Goal: Task Accomplishment & Management: Manage account settings

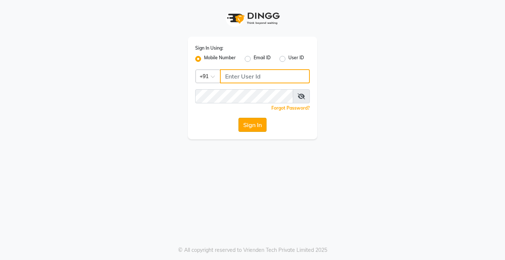
type input "9876376060"
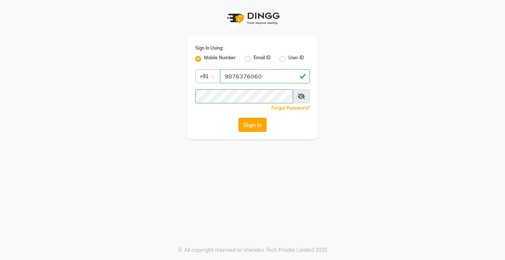
click at [254, 125] on button "Sign In" at bounding box center [253, 125] width 28 height 14
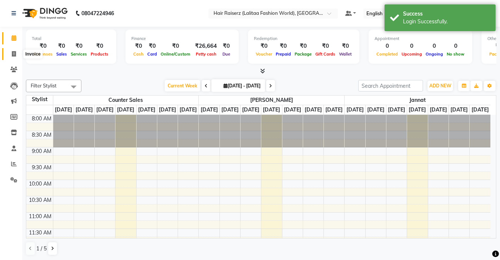
click at [14, 51] on icon at bounding box center [14, 54] width 4 height 6
select select "service"
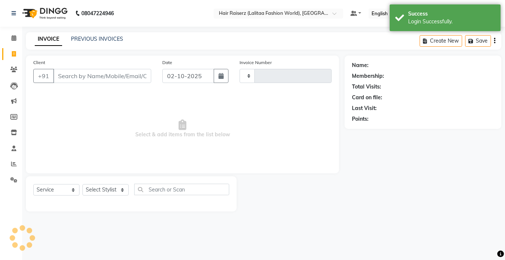
type input "1245"
select select "7098"
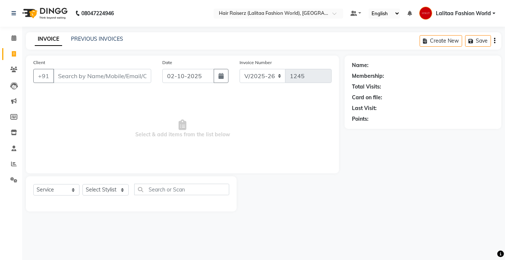
click at [70, 72] on input "Client" at bounding box center [102, 76] width 98 height 14
click at [103, 43] on div "INVOICE PREVIOUS INVOICES" at bounding box center [79, 39] width 106 height 9
click at [98, 38] on link "PREVIOUS INVOICES" at bounding box center [97, 39] width 52 height 7
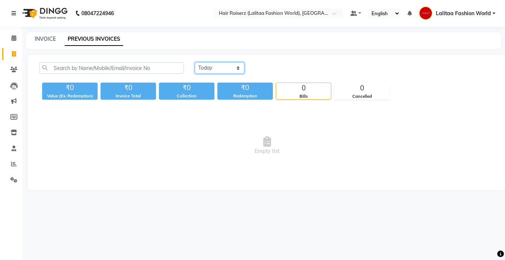
click at [214, 65] on select "[DATE] [DATE] Custom Range" at bounding box center [220, 67] width 50 height 11
select select "[DATE]"
click at [195, 62] on select "[DATE] [DATE] Custom Range" at bounding box center [220, 67] width 50 height 11
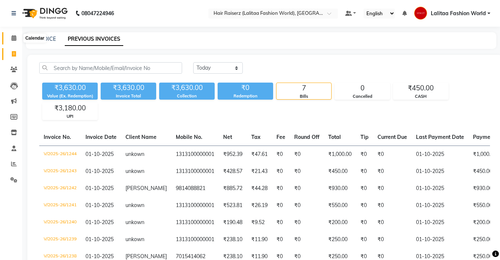
click at [13, 37] on icon at bounding box center [13, 38] width 5 height 6
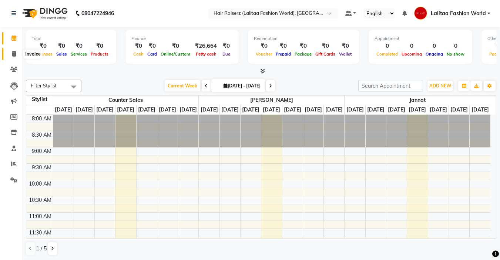
click at [14, 53] on icon at bounding box center [14, 54] width 4 height 6
select select "service"
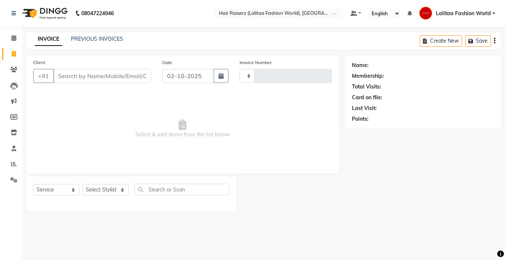
type input "1245"
select select "7098"
click at [86, 74] on input "Client" at bounding box center [102, 76] width 98 height 14
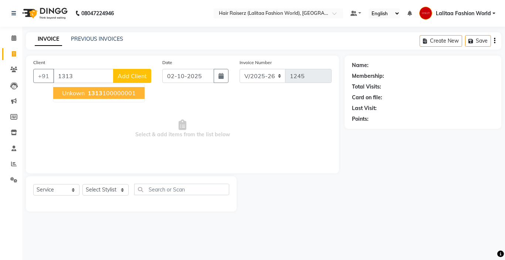
click at [121, 93] on ngb-highlight "1313 100000001" at bounding box center [111, 92] width 50 height 7
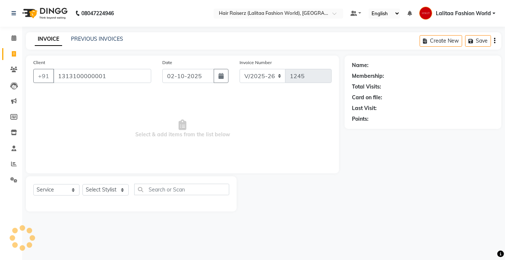
type input "1313100000001"
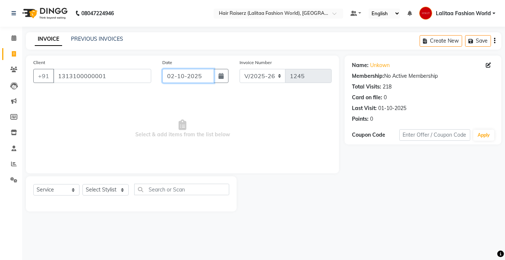
click at [200, 77] on input "02-10-2025" at bounding box center [188, 76] width 52 height 14
select select "10"
select select "2025"
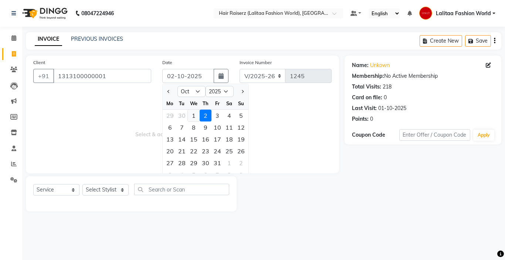
click at [190, 114] on div "1" at bounding box center [194, 115] width 12 height 12
type input "01-10-2025"
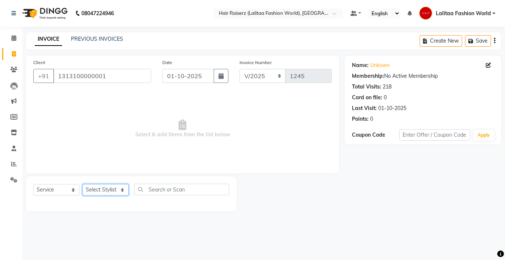
click at [101, 187] on select "Select Stylist [PERSON_NAME] counter sales Jannat [PERSON_NAME] Lalitaa Fashion…" at bounding box center [105, 189] width 46 height 11
select select "83884"
click at [82, 184] on select "Select Stylist [PERSON_NAME] counter sales Jannat [PERSON_NAME] Lalitaa Fashion…" at bounding box center [105, 189] width 46 height 11
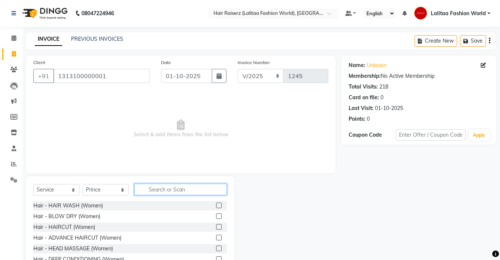
click at [165, 187] on input "text" at bounding box center [180, 188] width 92 height 11
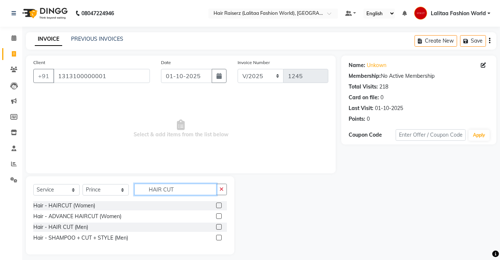
type input "HAIR CUT"
click at [219, 228] on label at bounding box center [219, 227] width 6 height 6
click at [219, 228] on input "checkbox" at bounding box center [218, 226] width 5 height 5
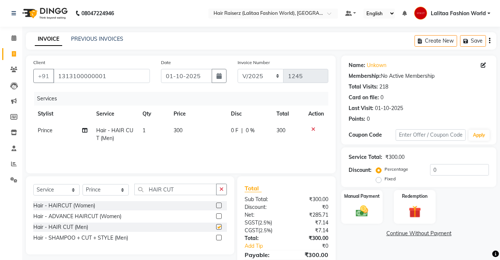
checkbox input "false"
click at [189, 185] on input "HAIR CUT" at bounding box center [175, 188] width 82 height 11
type input "H"
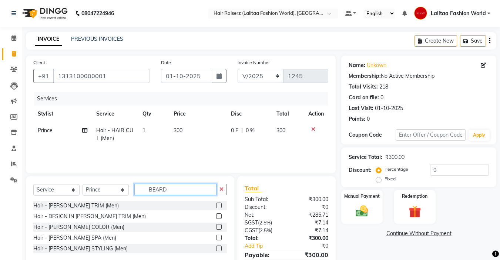
type input "BEARD"
click at [220, 205] on label at bounding box center [219, 205] width 6 height 6
click at [220, 205] on input "checkbox" at bounding box center [218, 205] width 5 height 5
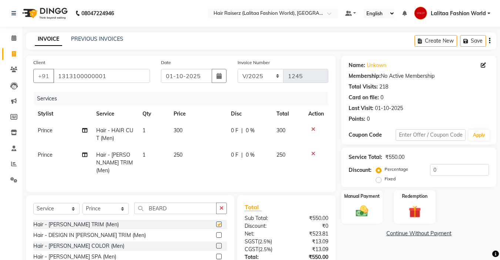
checkbox input "false"
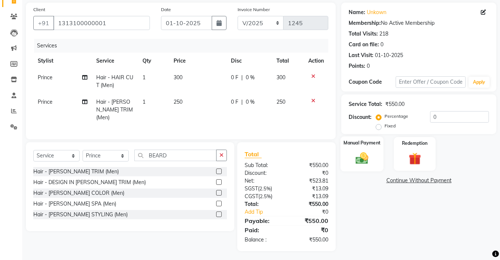
click at [364, 162] on img at bounding box center [361, 158] width 21 height 15
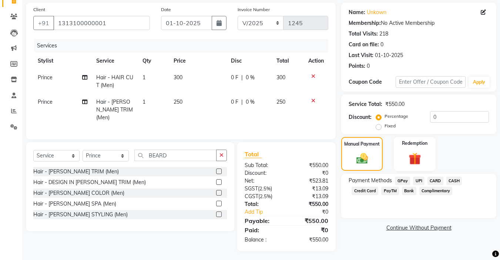
click at [418, 180] on span "UPI" at bounding box center [418, 180] width 11 height 9
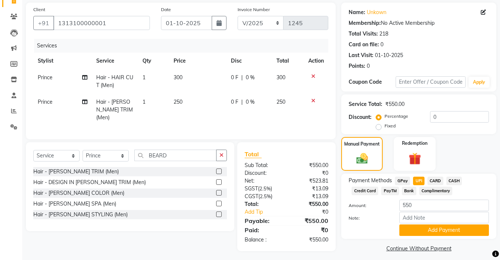
scroll to position [58, 0]
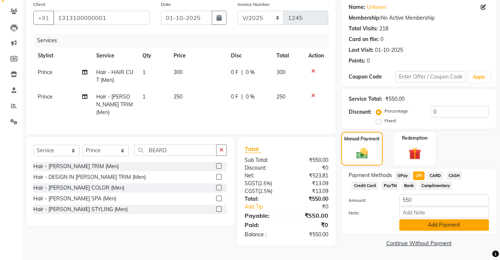
click at [427, 224] on button "Add Payment" at bounding box center [443, 224] width 89 height 11
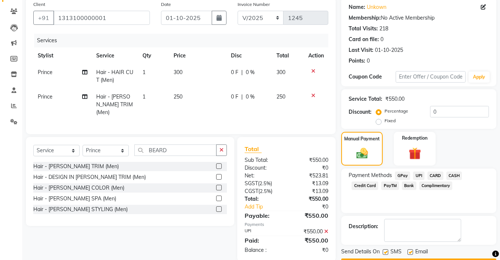
scroll to position [79, 0]
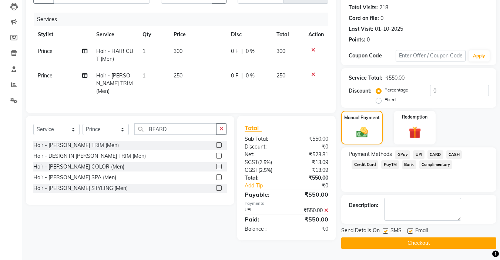
click at [413, 229] on div "Email" at bounding box center [420, 230] width 26 height 9
click at [385, 231] on label at bounding box center [385, 231] width 6 height 6
click at [385, 231] on input "checkbox" at bounding box center [384, 231] width 5 height 5
checkbox input "false"
click at [407, 231] on label at bounding box center [410, 231] width 6 height 6
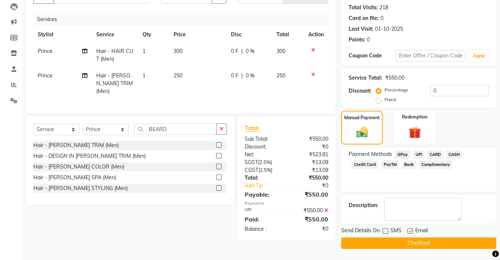
click at [407, 231] on input "checkbox" at bounding box center [409, 231] width 5 height 5
checkbox input "false"
click at [391, 246] on button "Checkout" at bounding box center [418, 242] width 155 height 11
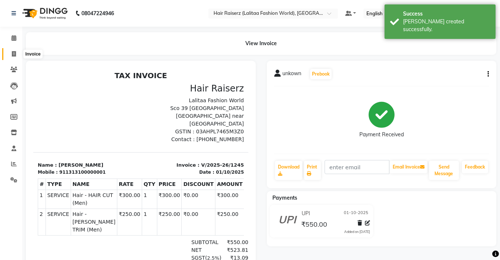
click at [12, 54] on icon at bounding box center [14, 54] width 4 height 6
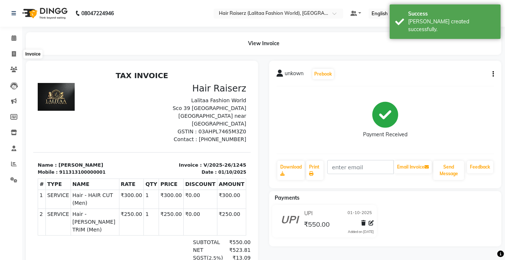
select select "service"
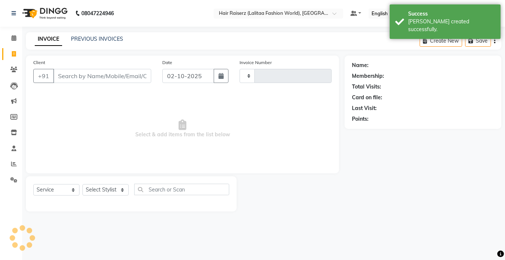
type input "1246"
select select "7098"
click at [76, 76] on input "Client" at bounding box center [102, 76] width 98 height 14
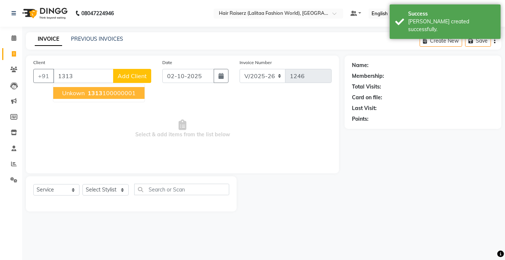
click at [77, 91] on span "unkown" at bounding box center [73, 92] width 23 height 7
type input "1313100000001"
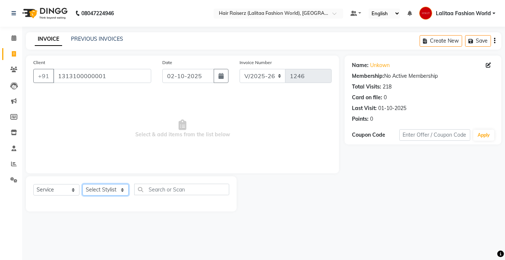
click at [112, 192] on select "Select Stylist [PERSON_NAME] counter sales Jannat [PERSON_NAME] Lalitaa Fashion…" at bounding box center [105, 189] width 46 height 11
select select "86090"
click at [82, 184] on select "Select Stylist [PERSON_NAME] counter sales Jannat [PERSON_NAME] Lalitaa Fashion…" at bounding box center [105, 189] width 46 height 11
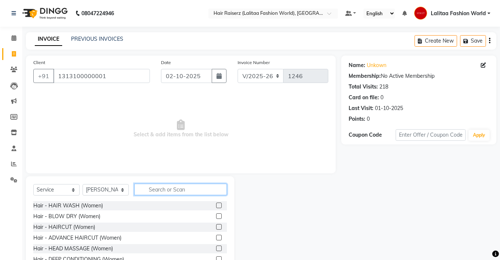
click at [171, 187] on input "text" at bounding box center [180, 188] width 92 height 11
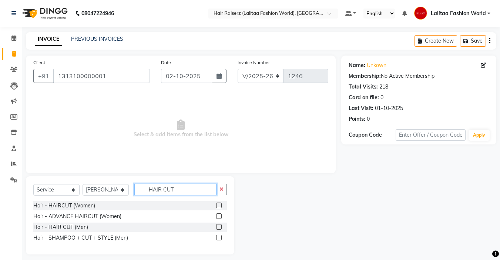
type input "HAIR CUT"
click at [218, 226] on label at bounding box center [219, 227] width 6 height 6
click at [218, 226] on input "checkbox" at bounding box center [218, 226] width 5 height 5
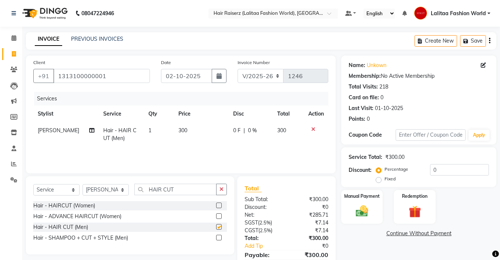
checkbox input "false"
click at [185, 187] on input "HAIR CUT" at bounding box center [175, 188] width 82 height 11
type input "H"
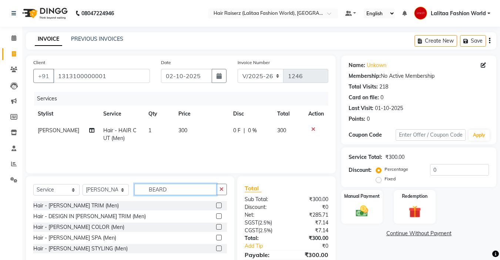
type input "BEARD"
click at [218, 206] on label at bounding box center [219, 205] width 6 height 6
click at [218, 206] on input "checkbox" at bounding box center [218, 205] width 5 height 5
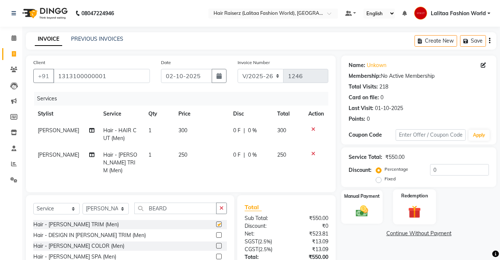
checkbox input "false"
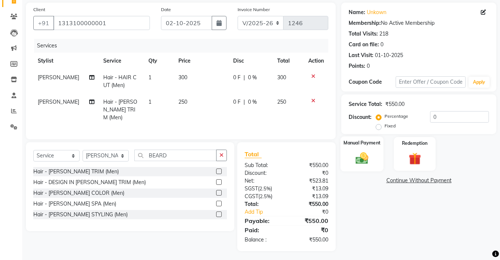
click at [356, 154] on img at bounding box center [361, 158] width 21 height 15
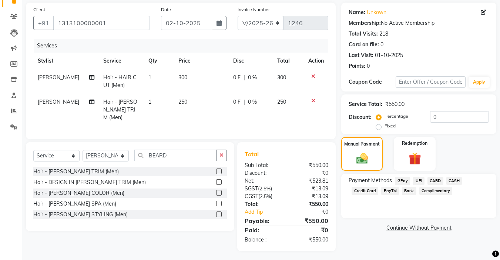
click at [420, 180] on span "UPI" at bounding box center [418, 180] width 11 height 9
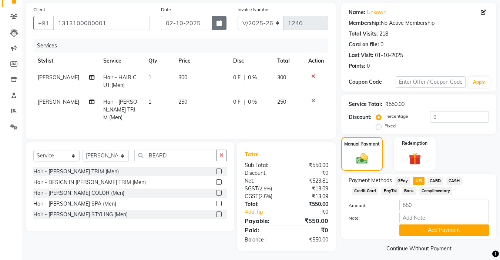
click at [219, 18] on button "button" at bounding box center [219, 23] width 15 height 14
select select "10"
select select "2025"
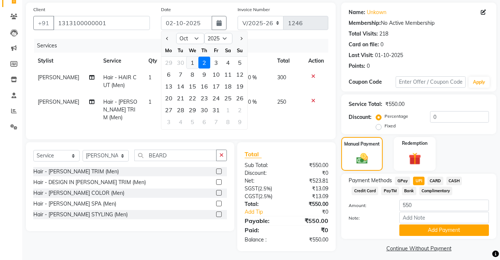
click at [195, 61] on div "1" at bounding box center [192, 63] width 12 height 12
type input "01-10-2025"
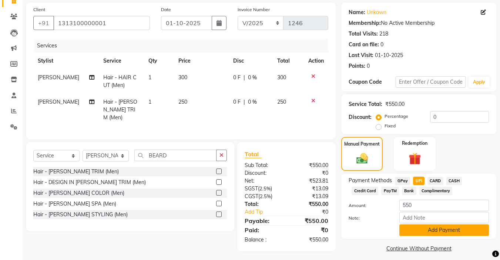
click at [420, 229] on button "Add Payment" at bounding box center [443, 229] width 89 height 11
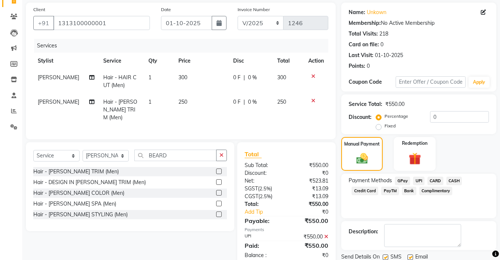
scroll to position [79, 0]
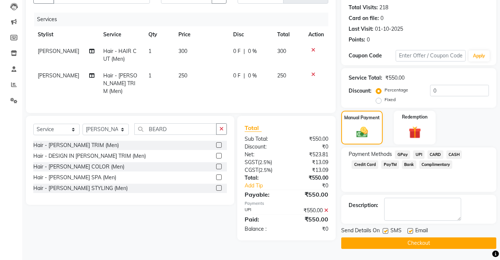
click at [408, 229] on label at bounding box center [410, 231] width 6 height 6
click at [408, 229] on input "checkbox" at bounding box center [409, 231] width 5 height 5
checkbox input "false"
click at [385, 227] on div "SMS" at bounding box center [394, 230] width 25 height 9
click at [385, 229] on label at bounding box center [385, 231] width 6 height 6
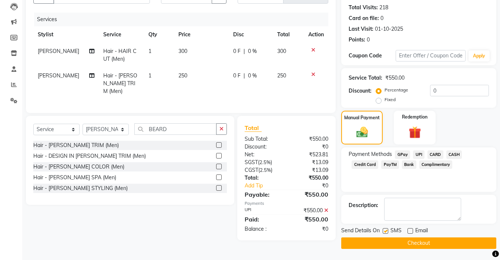
click at [385, 229] on input "checkbox" at bounding box center [384, 231] width 5 height 5
checkbox input "false"
click at [373, 239] on button "Checkout" at bounding box center [418, 242] width 155 height 11
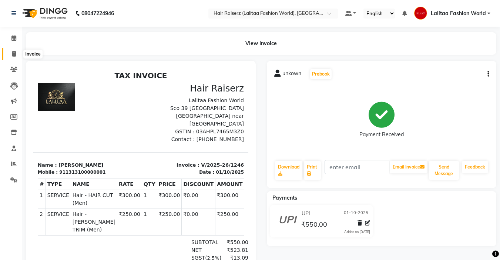
click at [10, 51] on span at bounding box center [13, 54] width 13 height 9
select select "service"
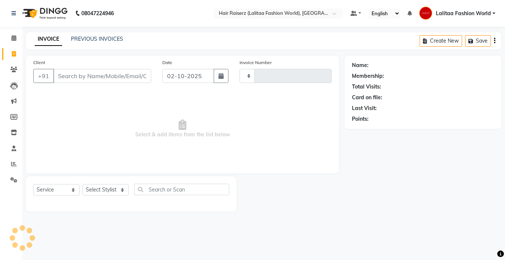
type input "1247"
select select "7098"
click at [112, 34] on div "INVOICE PREVIOUS INVOICES Create New Save" at bounding box center [264, 40] width 476 height 17
click at [93, 39] on link "PREVIOUS INVOICES" at bounding box center [97, 39] width 52 height 7
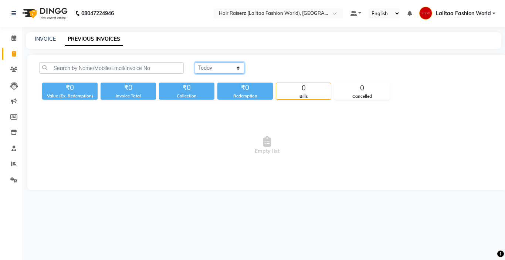
drag, startPoint x: 214, startPoint y: 68, endPoint x: 212, endPoint y: 86, distance: 18.3
click at [212, 86] on div "[DATE] [DATE] Custom Range ₹0 Value (Ex. Redemption) ₹0 Invoice Total ₹0 Collec…" at bounding box center [267, 80] width 465 height 37
select select "[DATE]"
click at [195, 62] on select "[DATE] [DATE] Custom Range" at bounding box center [220, 67] width 50 height 11
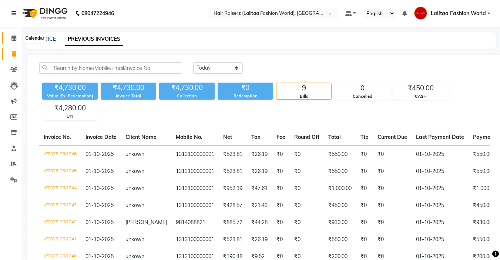
click at [13, 36] on icon at bounding box center [13, 38] width 5 height 6
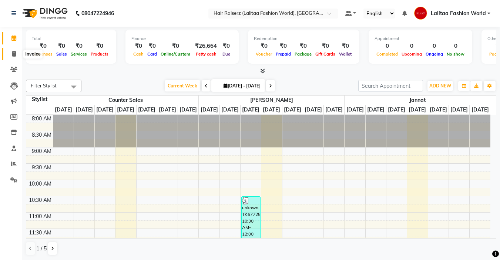
click at [14, 56] on icon at bounding box center [14, 54] width 4 height 6
select select "service"
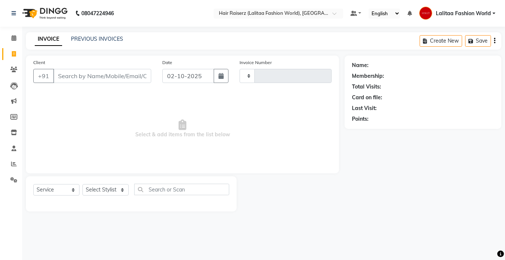
type input "1247"
select select "7098"
click at [13, 38] on icon at bounding box center [13, 38] width 5 height 6
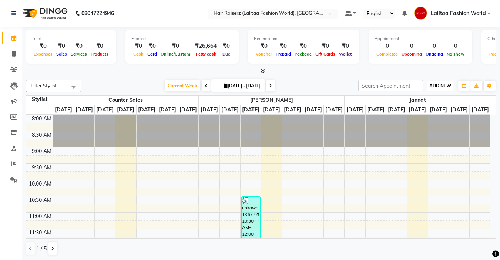
click at [442, 85] on span "ADD NEW" at bounding box center [440, 86] width 22 height 6
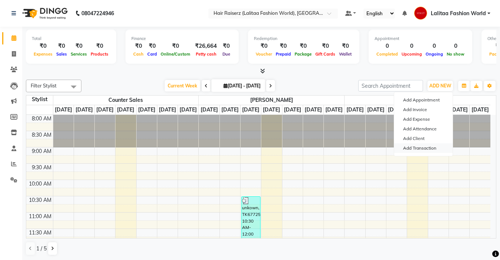
click at [411, 146] on link "Add Transaction" at bounding box center [423, 148] width 58 height 10
select select "direct"
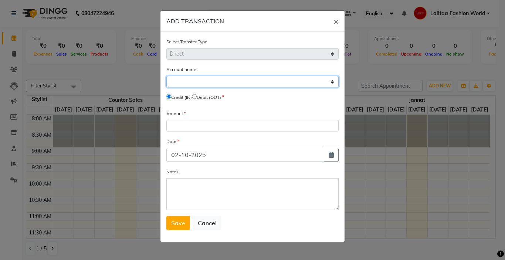
click at [174, 80] on select "Select [PERSON_NAME] Cash Default Account" at bounding box center [252, 81] width 172 height 11
select select "6175"
click at [166, 76] on select "Select [PERSON_NAME] Cash Default Account" at bounding box center [252, 81] width 172 height 11
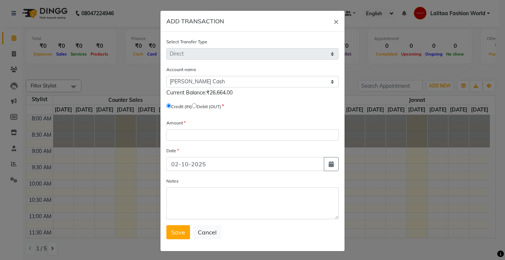
click at [195, 105] on input "radio" at bounding box center [194, 105] width 5 height 5
radio input "true"
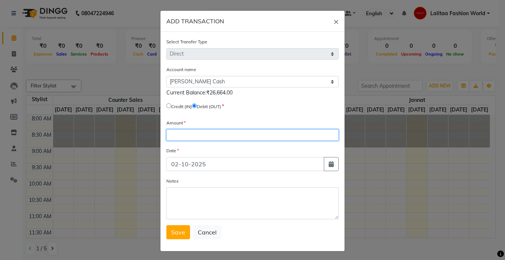
click at [183, 135] on input "number" at bounding box center [252, 134] width 172 height 11
type input "1"
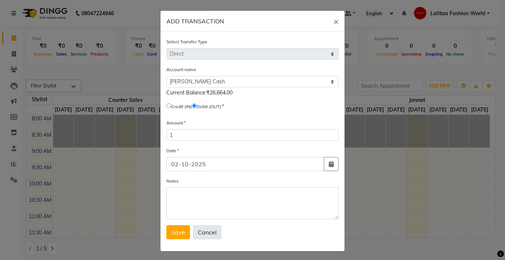
click at [197, 230] on button "Cancel" at bounding box center [207, 232] width 28 height 14
select select
radio input "false"
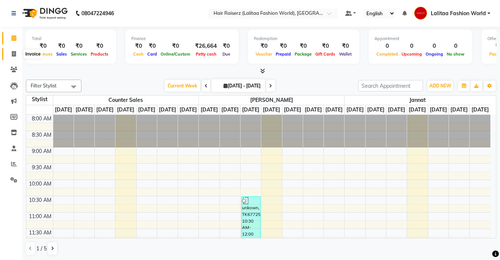
click at [10, 55] on span at bounding box center [13, 54] width 13 height 9
select select "service"
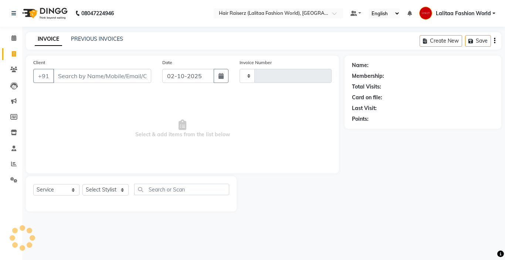
type input "1247"
select select "7098"
